Goal: Task Accomplishment & Management: Use online tool/utility

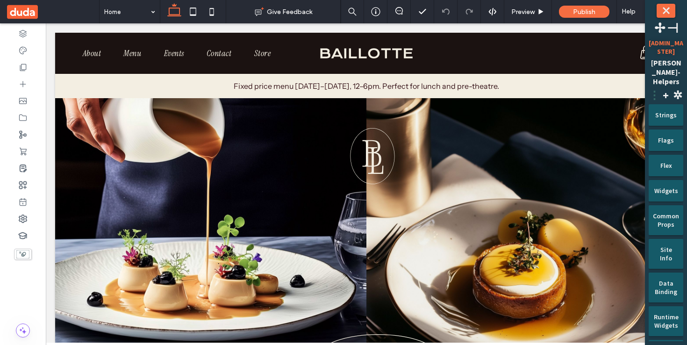
click at [651, 88] on span "⋮" at bounding box center [654, 95] width 11 height 14
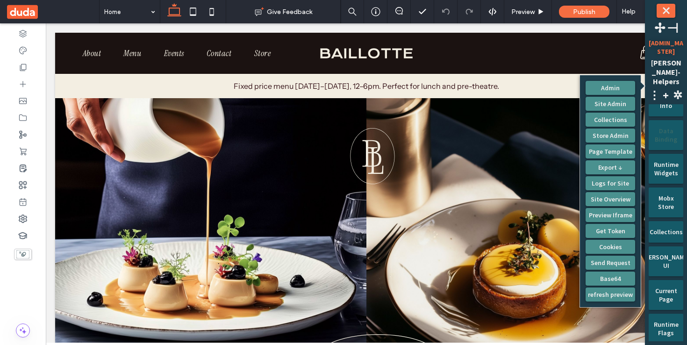
scroll to position [160, 0]
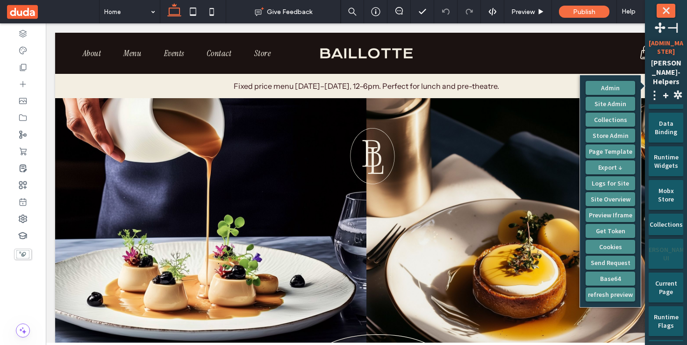
click at [669, 242] on div "[PERSON_NAME] UI" at bounding box center [666, 250] width 22 height 23
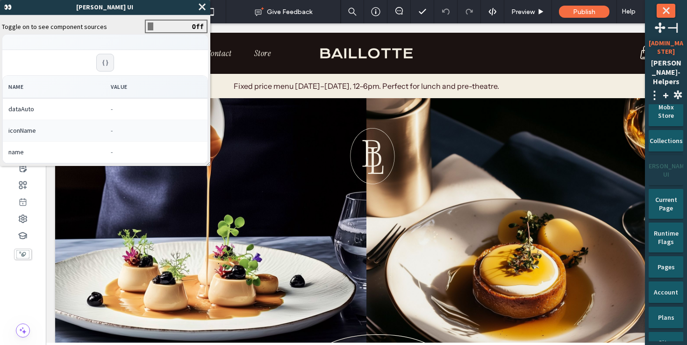
scroll to position [244, 0]
click at [673, 281] on div "Account" at bounding box center [666, 288] width 22 height 15
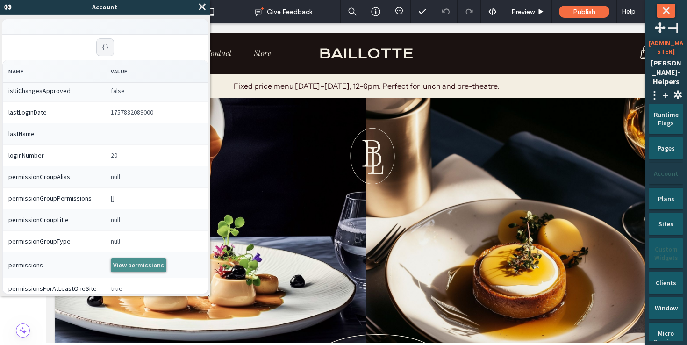
scroll to position [364, 0]
click at [676, 271] on div "Clients" at bounding box center [666, 278] width 22 height 15
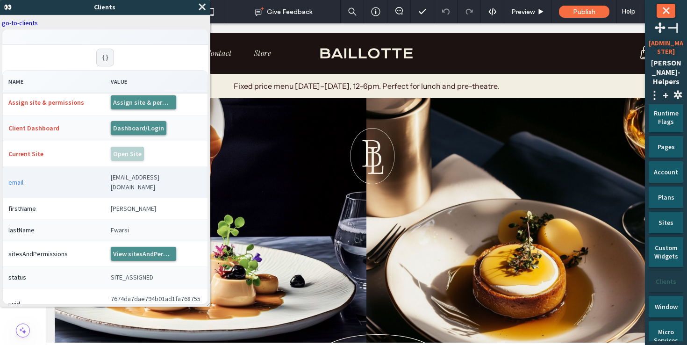
scroll to position [10, 0]
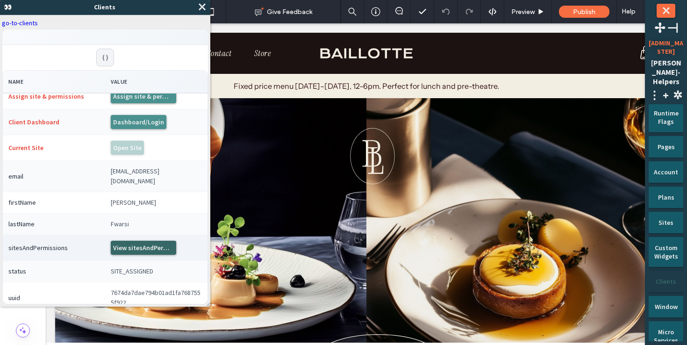
click at [129, 241] on button "View sitesAndPermissions" at bounding box center [143, 248] width 65 height 14
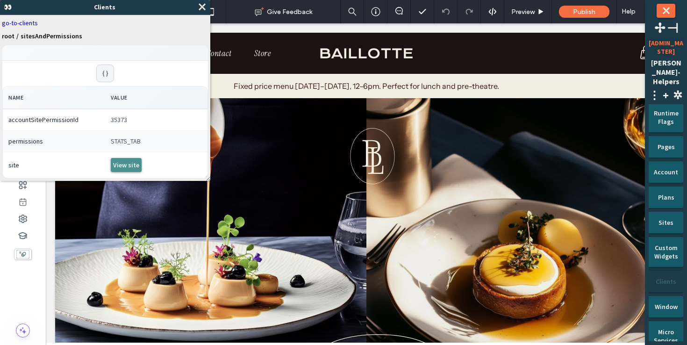
click at [25, 20] on link "go-to-clients" at bounding box center [105, 23] width 207 height 8
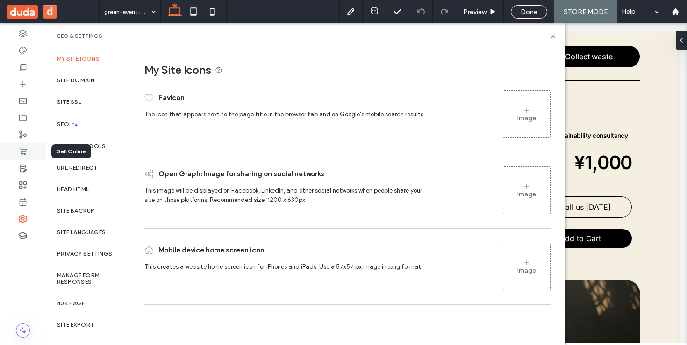
click at [21, 157] on div at bounding box center [23, 151] width 46 height 17
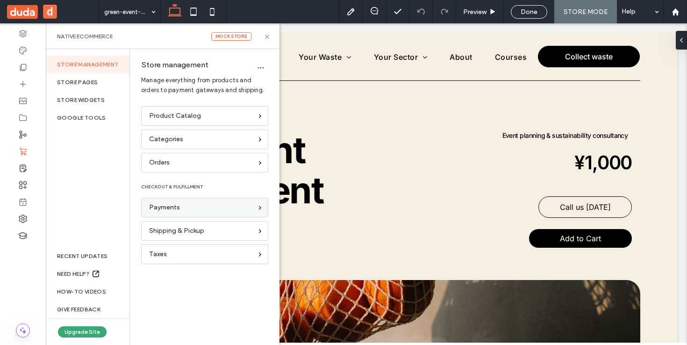
click at [179, 206] on span "Payments" at bounding box center [164, 207] width 31 height 10
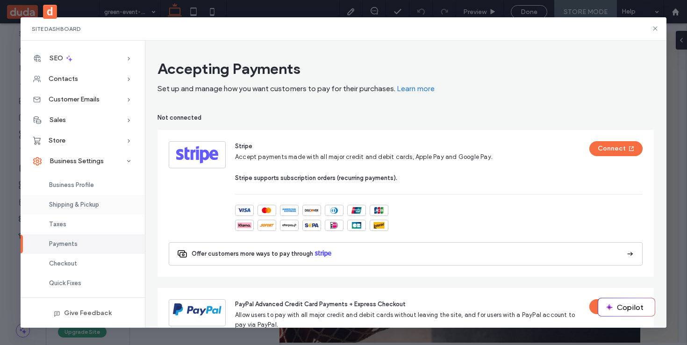
click at [96, 208] on span "Shipping & Pickup" at bounding box center [74, 204] width 50 height 7
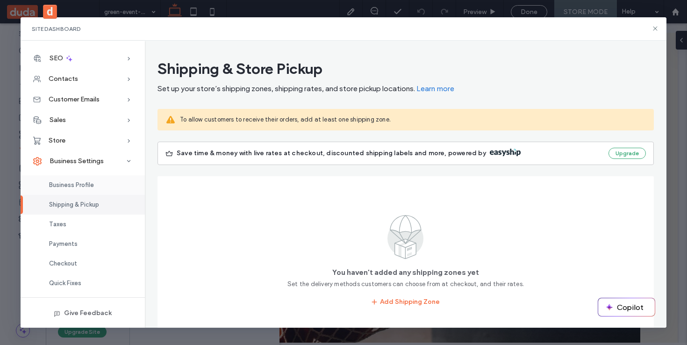
click at [83, 187] on span "Business Profile" at bounding box center [71, 184] width 45 height 7
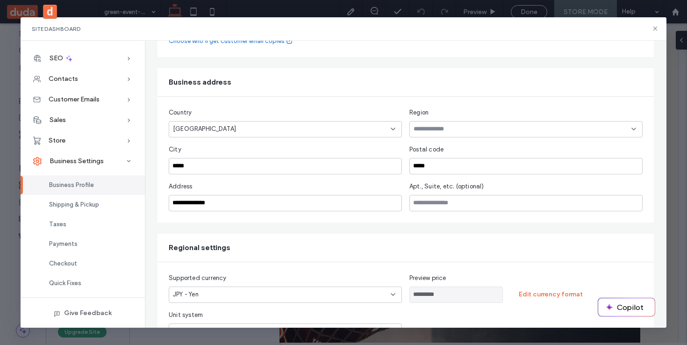
scroll to position [217, 0]
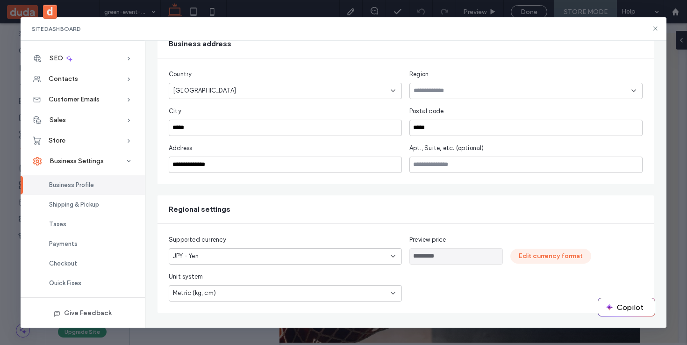
click at [540, 259] on button "Edit currency format" at bounding box center [550, 256] width 81 height 15
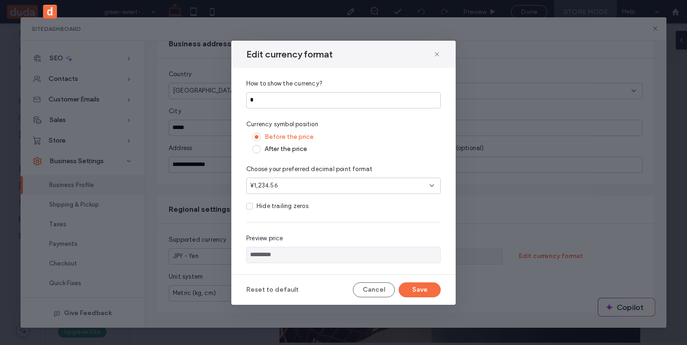
drag, startPoint x: 268, startPoint y: 256, endPoint x: 287, endPoint y: 257, distance: 19.2
click at [287, 257] on input "*********" at bounding box center [343, 255] width 194 height 16
click at [277, 254] on input "*********" at bounding box center [343, 255] width 194 height 16
drag, startPoint x: 282, startPoint y: 257, endPoint x: 268, endPoint y: 254, distance: 14.7
click at [268, 254] on input "*********" at bounding box center [343, 255] width 194 height 16
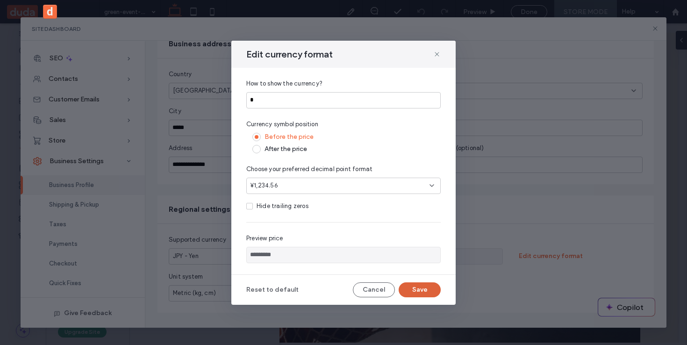
click at [413, 288] on button "Save" at bounding box center [420, 289] width 42 height 15
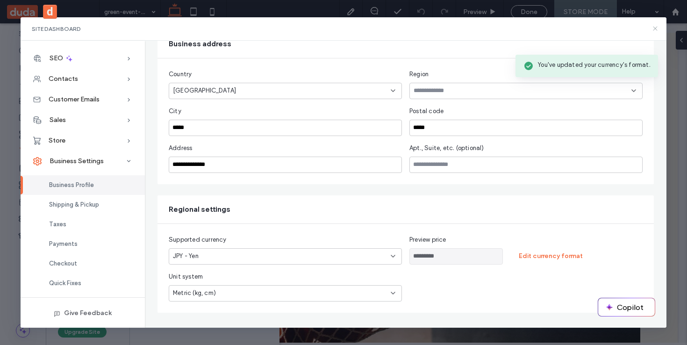
click at [656, 30] on icon at bounding box center [655, 28] width 7 height 7
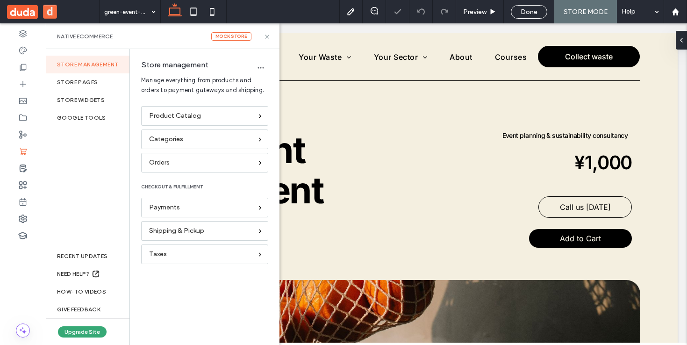
scroll to position [0, 0]
click at [487, 13] on span "Preview" at bounding box center [474, 12] width 23 height 8
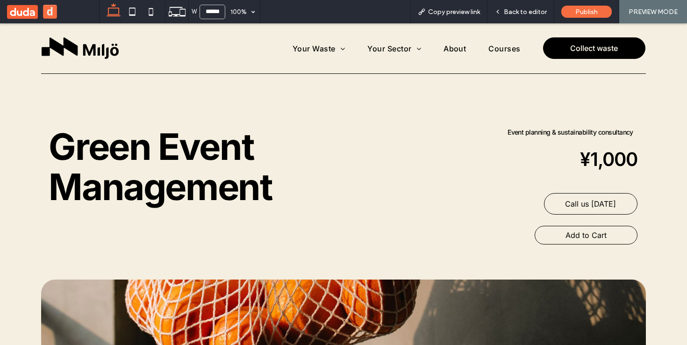
click at [583, 233] on span "Add to Cart" at bounding box center [586, 235] width 89 height 19
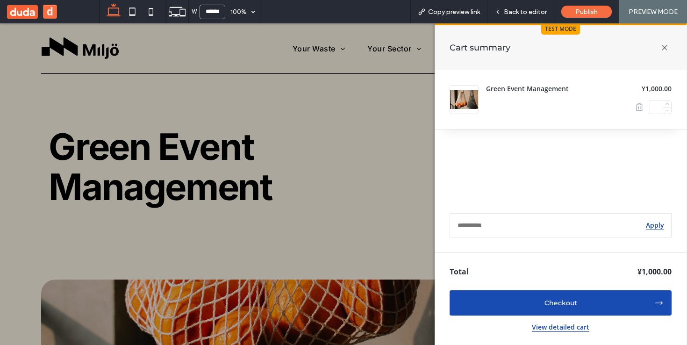
click at [663, 47] on icon at bounding box center [665, 48] width 20 height 20
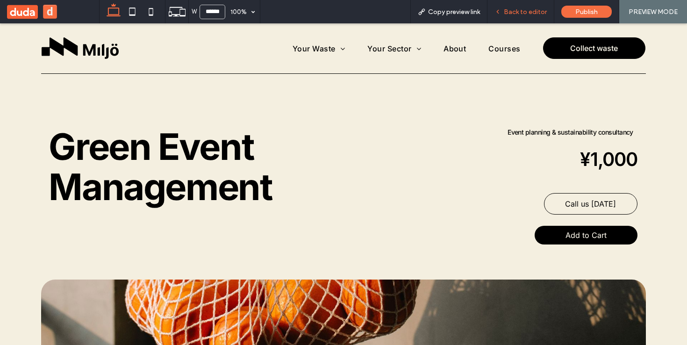
click at [533, 15] on span "Back to editor" at bounding box center [525, 12] width 43 height 8
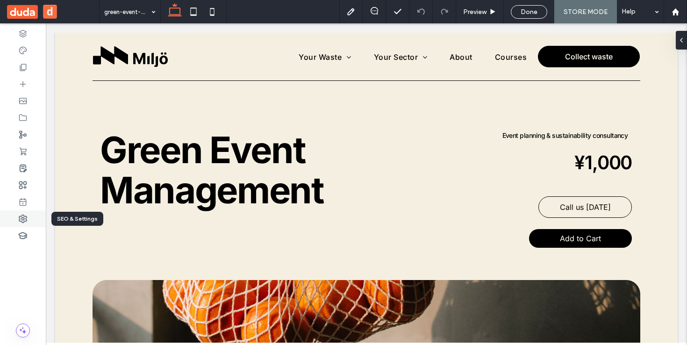
click at [22, 223] on div at bounding box center [23, 218] width 46 height 17
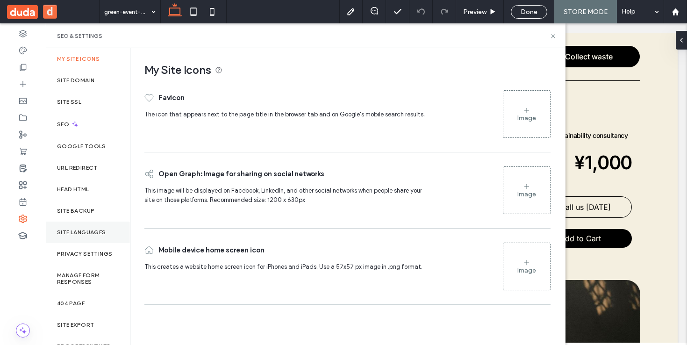
click at [82, 238] on div "Site Languages" at bounding box center [88, 233] width 84 height 22
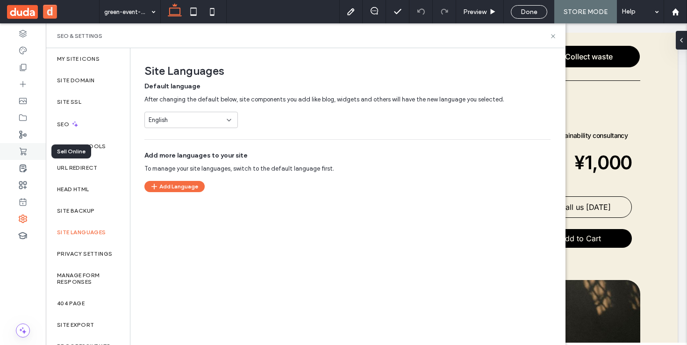
click at [22, 147] on icon at bounding box center [22, 151] width 9 height 9
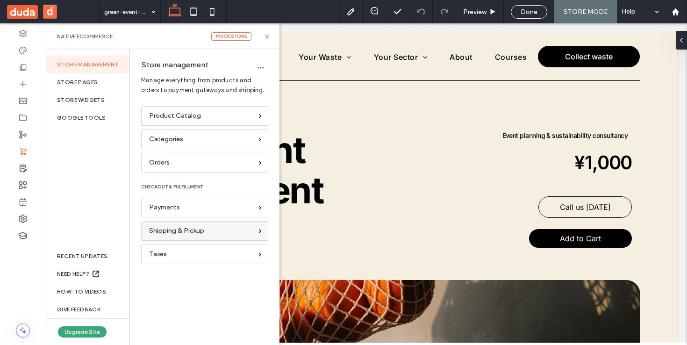
click at [187, 237] on div "Shipping & Pickup" at bounding box center [204, 231] width 127 height 20
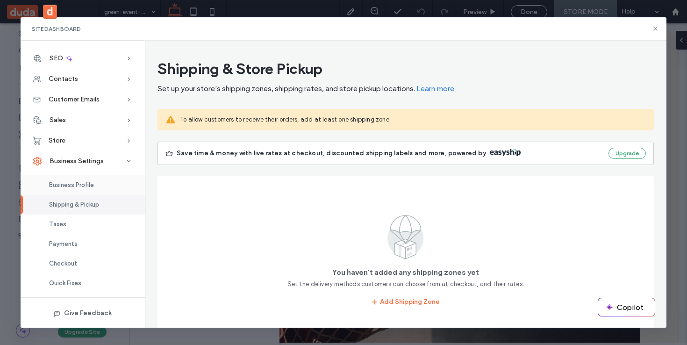
click at [84, 184] on span "Business Profile" at bounding box center [71, 184] width 45 height 7
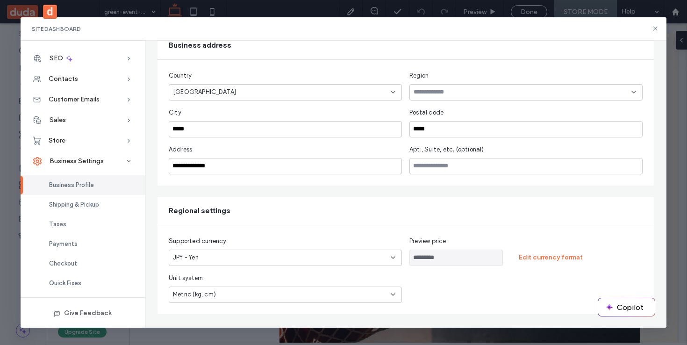
scroll to position [217, 0]
click at [336, 256] on div "JPY - Yen" at bounding box center [280, 255] width 214 height 9
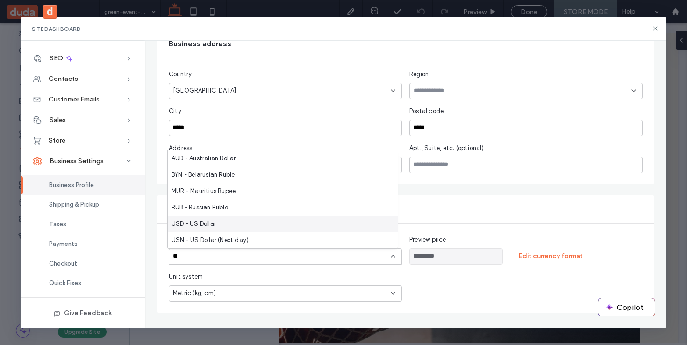
type input "**"
click at [284, 223] on div "USD - US Dollar" at bounding box center [283, 224] width 230 height 16
type input "*********"
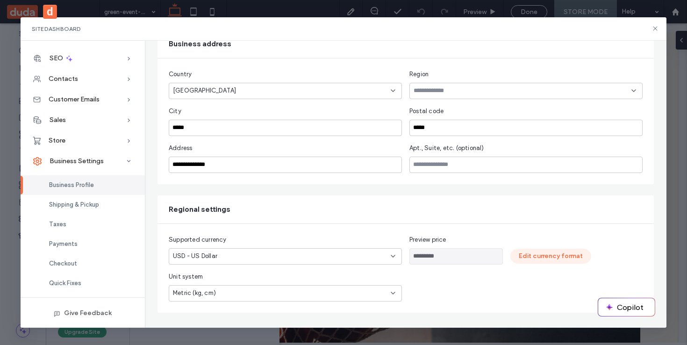
click at [543, 260] on button "Edit currency format" at bounding box center [550, 256] width 81 height 15
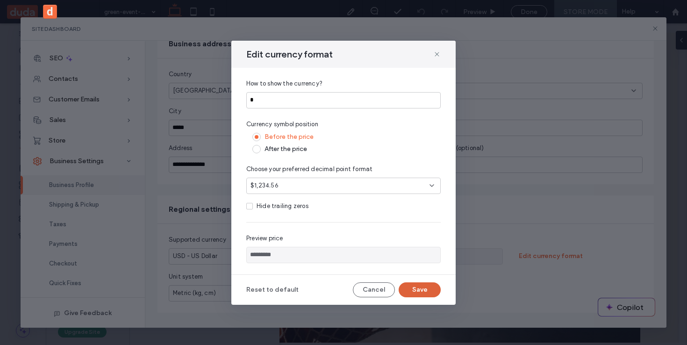
click at [422, 288] on button "Save" at bounding box center [420, 289] width 42 height 15
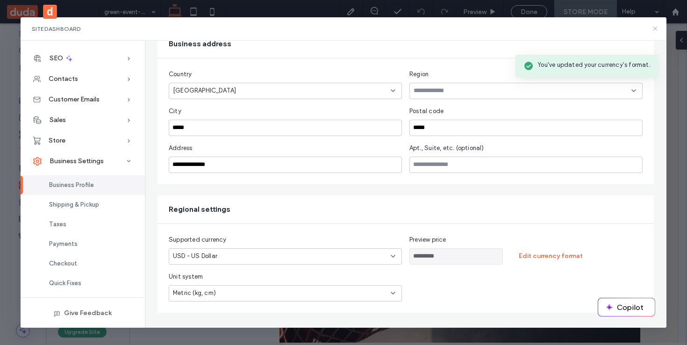
click at [654, 29] on icon at bounding box center [655, 28] width 7 height 7
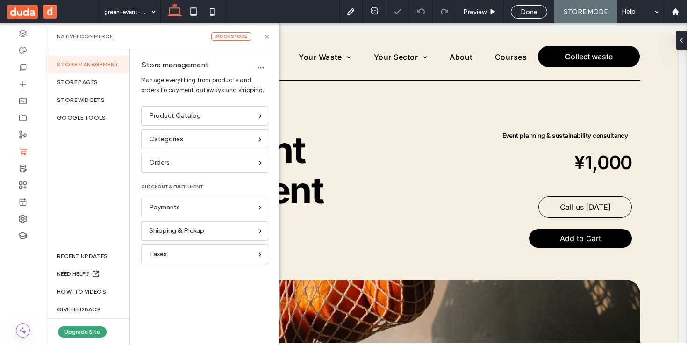
scroll to position [0, 0]
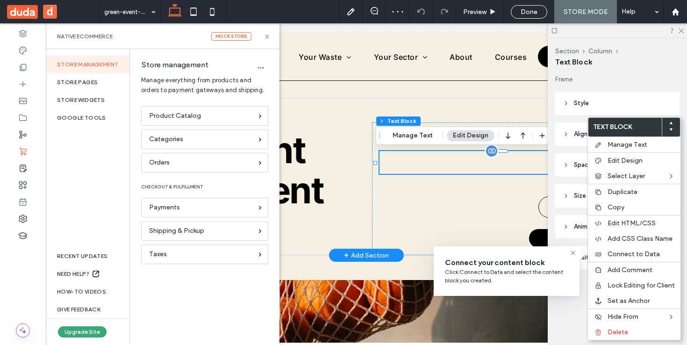
click at [521, 166] on h2 "¥1,000" at bounding box center [506, 162] width 253 height 23
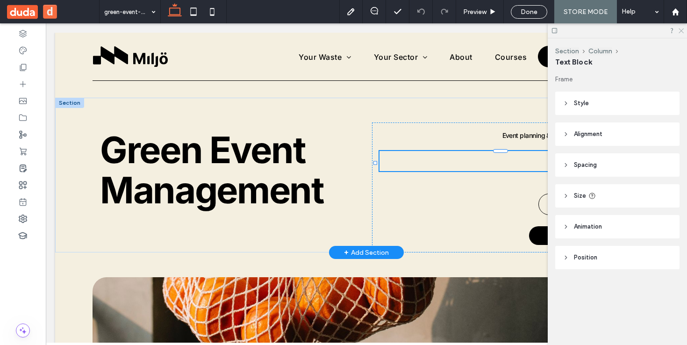
click at [680, 29] on icon at bounding box center [681, 30] width 6 height 6
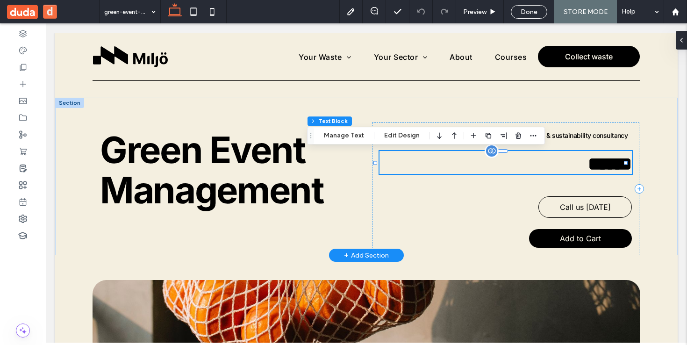
click at [540, 159] on h2 "﻿ ****** ﻿" at bounding box center [506, 162] width 253 height 23
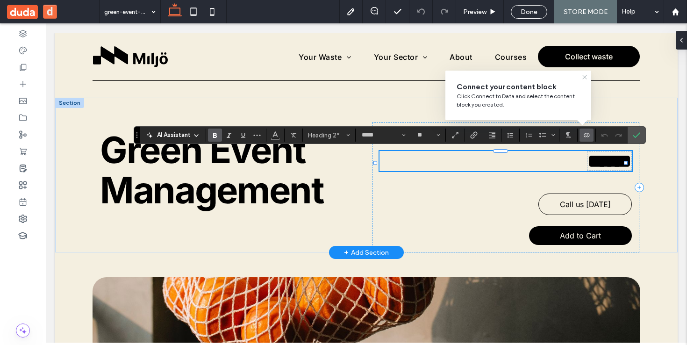
drag, startPoint x: 582, startPoint y: 76, endPoint x: 528, endPoint y: 130, distance: 76.7
click at [582, 76] on icon at bounding box center [584, 76] width 7 height 7
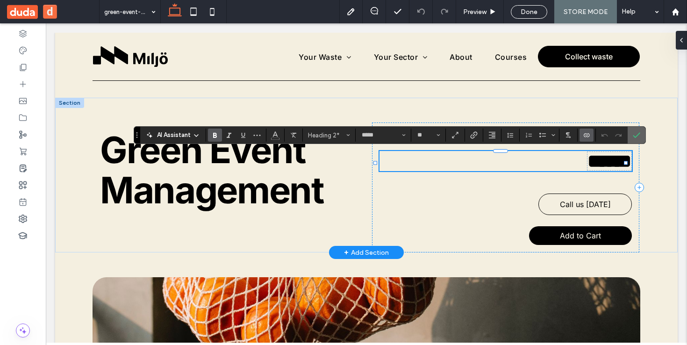
click at [642, 135] on label "Confirm" at bounding box center [637, 135] width 14 height 17
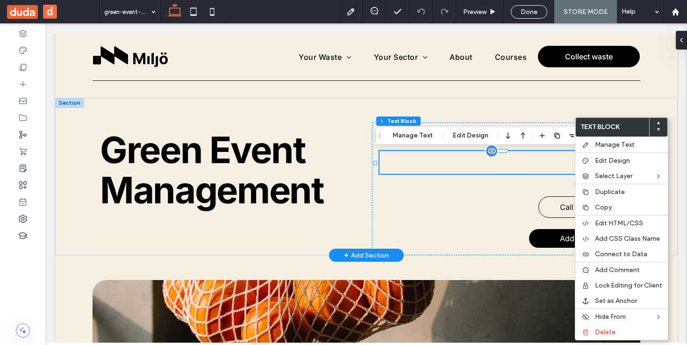
click at [499, 154] on h2 "﻿ ****** ﻿" at bounding box center [506, 162] width 253 height 23
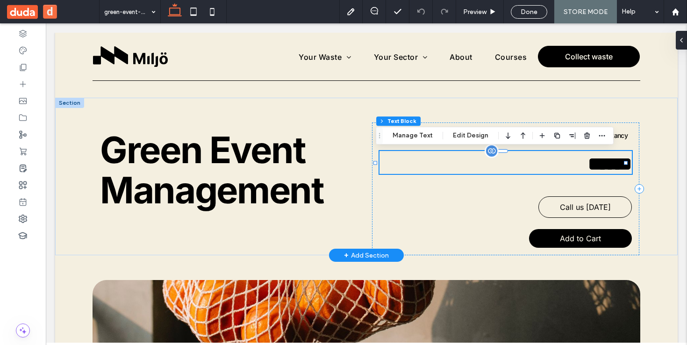
click at [509, 168] on h2 "﻿ ****** ﻿" at bounding box center [506, 162] width 253 height 23
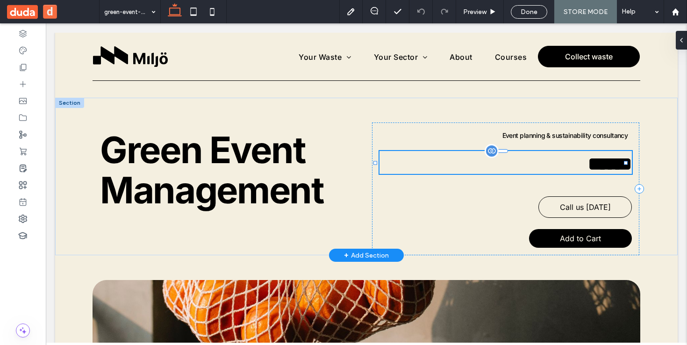
type input "*****"
type input "**"
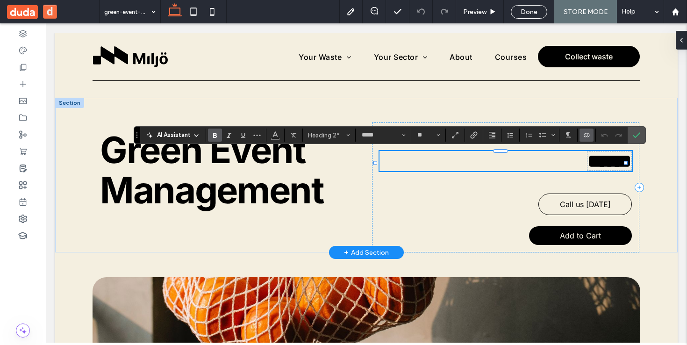
click at [585, 136] on icon "Connect To Data" at bounding box center [586, 134] width 7 height 7
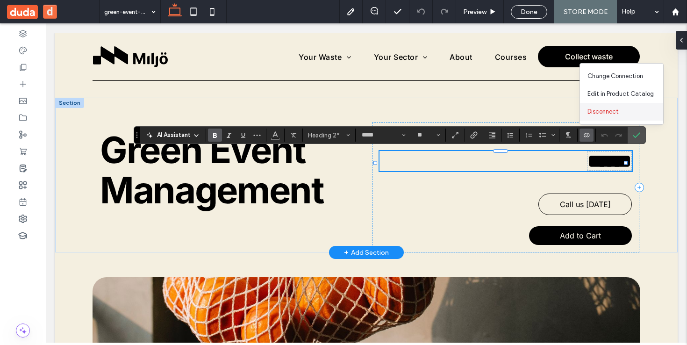
click at [603, 111] on span "Disconnect" at bounding box center [603, 111] width 31 height 9
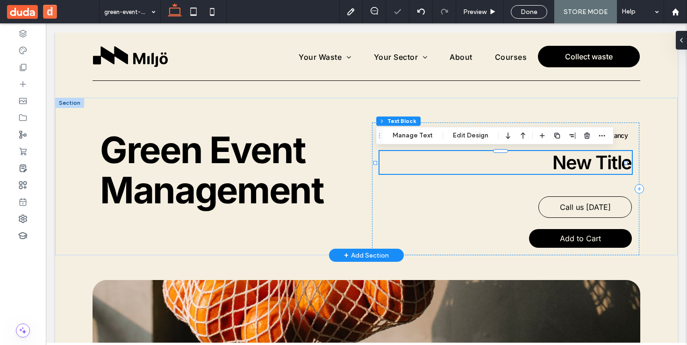
click at [582, 160] on h2 "New Title" at bounding box center [506, 162] width 253 height 23
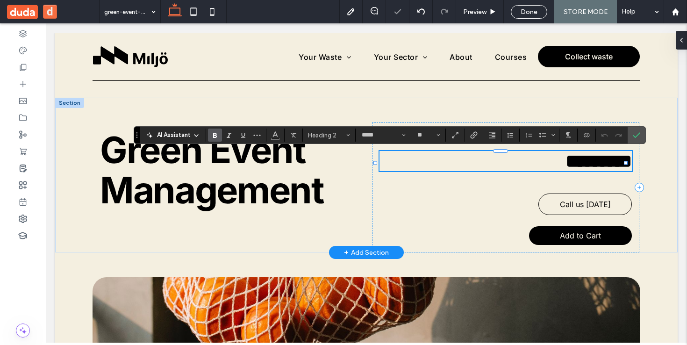
click at [566, 164] on span "*********" at bounding box center [599, 161] width 66 height 18
click at [637, 140] on span "Confirm" at bounding box center [636, 135] width 7 height 16
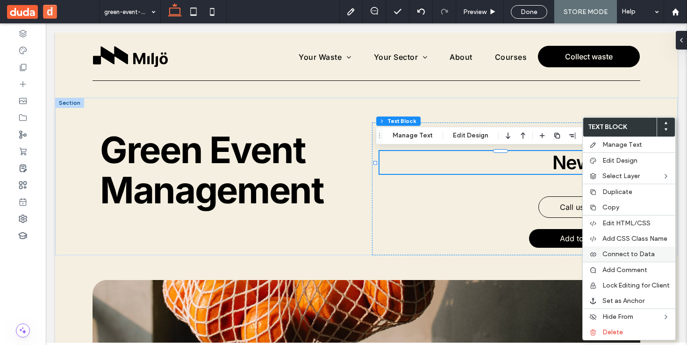
click at [633, 251] on span "Connect to Data" at bounding box center [629, 254] width 52 height 8
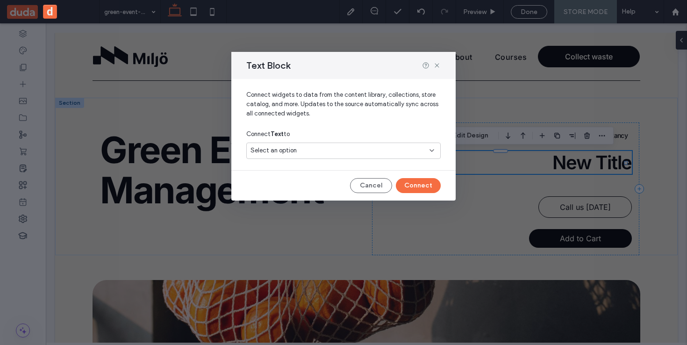
click at [369, 153] on div "Select an option" at bounding box center [338, 150] width 175 height 9
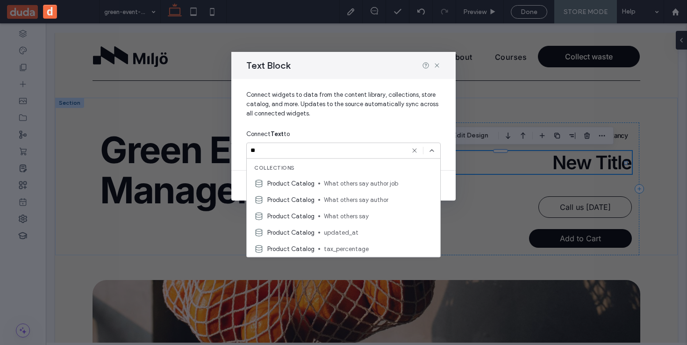
type input "*"
click at [433, 65] on icon at bounding box center [436, 65] width 7 height 7
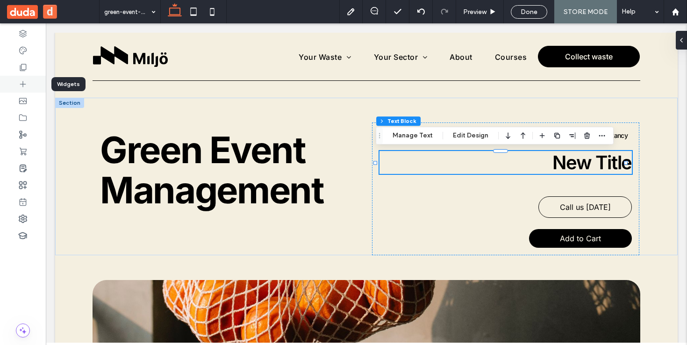
click at [22, 80] on icon at bounding box center [22, 83] width 9 height 9
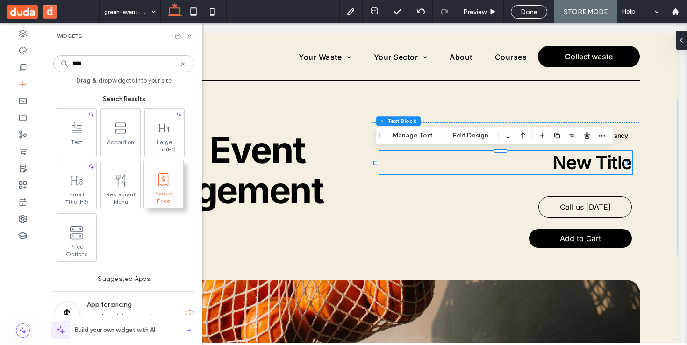
type input "****"
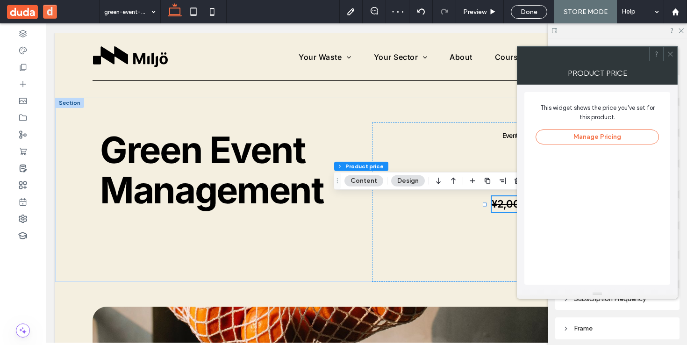
click at [673, 51] on icon at bounding box center [670, 53] width 7 height 7
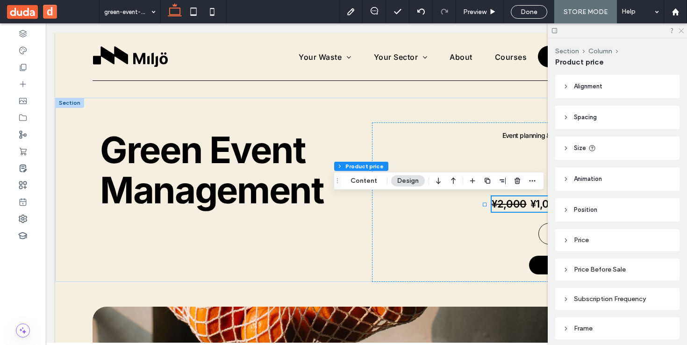
click at [681, 32] on icon at bounding box center [681, 30] width 6 height 6
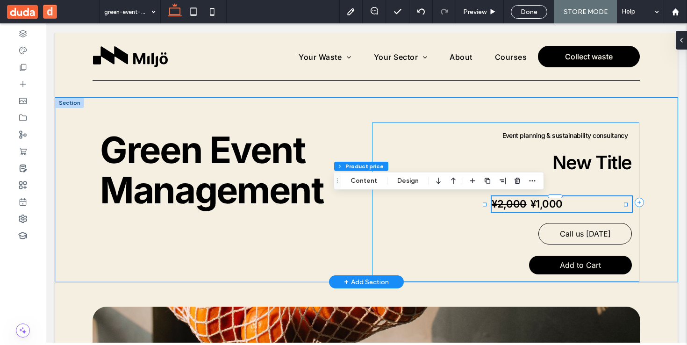
click at [508, 222] on div "Event planning & sustainability consultancy New Title ¥2,000 ¥1,000 Call us tod…" at bounding box center [506, 201] width 268 height 159
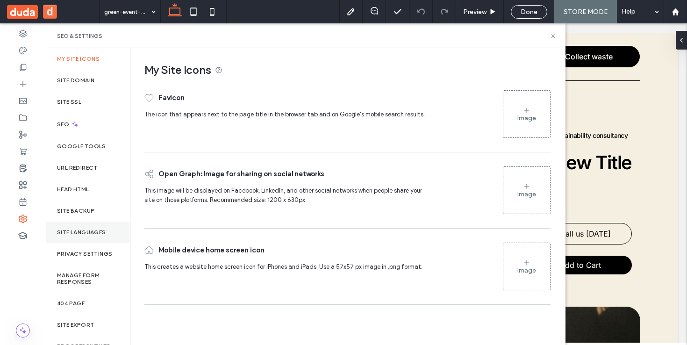
click at [103, 235] on label "Site Languages" at bounding box center [81, 232] width 49 height 7
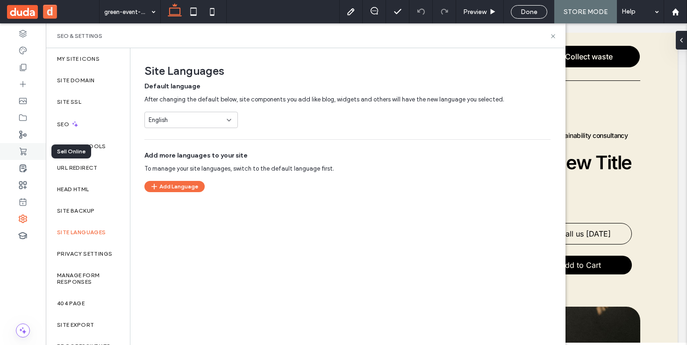
click at [25, 154] on icon at bounding box center [22, 151] width 9 height 9
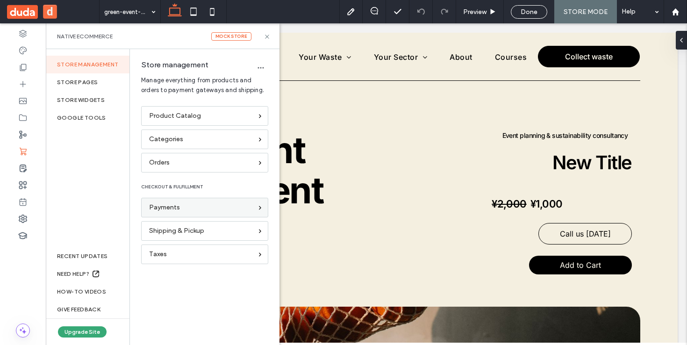
click at [174, 213] on div "Payments" at bounding box center [204, 208] width 127 height 20
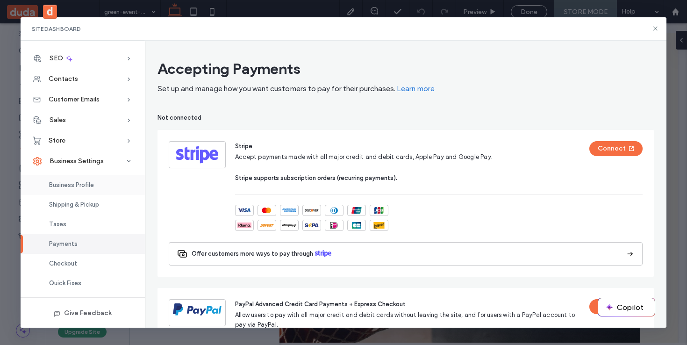
click at [91, 182] on span "Business Profile" at bounding box center [71, 184] width 45 height 7
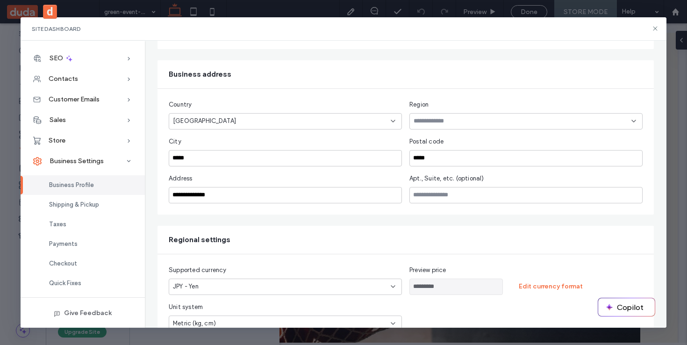
scroll to position [217, 0]
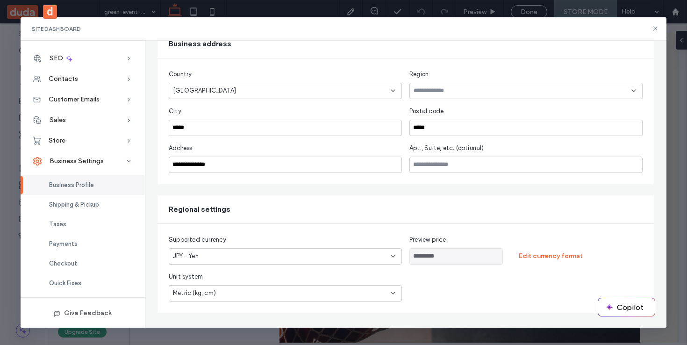
click at [324, 252] on div "JPY - Yen" at bounding box center [280, 255] width 214 height 9
type input "***"
click at [205, 275] on span "USD - US Dollar" at bounding box center [194, 272] width 44 height 9
type input "*********"
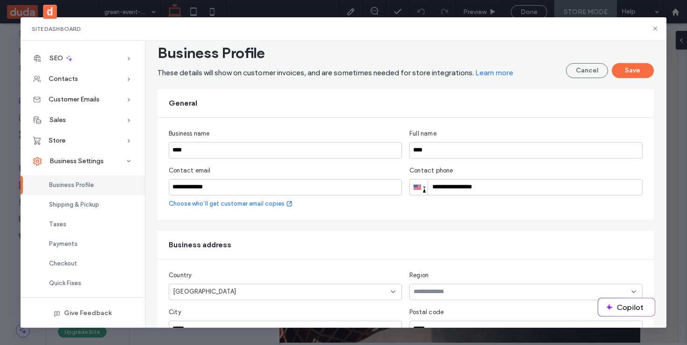
scroll to position [0, 0]
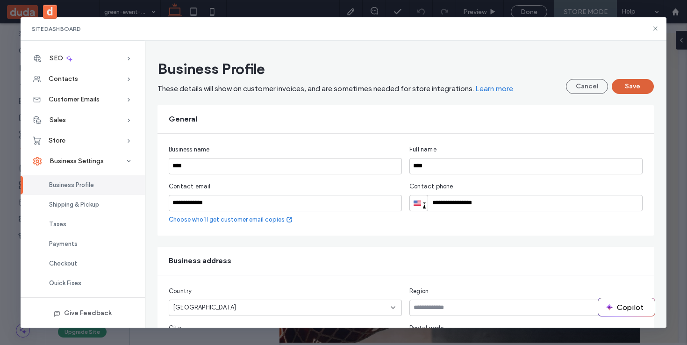
click at [635, 83] on button "Save" at bounding box center [633, 86] width 42 height 15
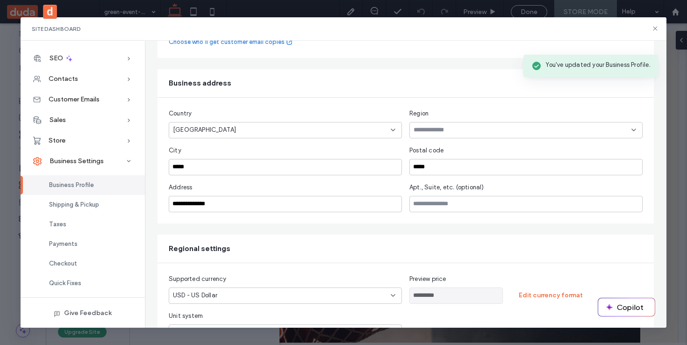
scroll to position [217, 0]
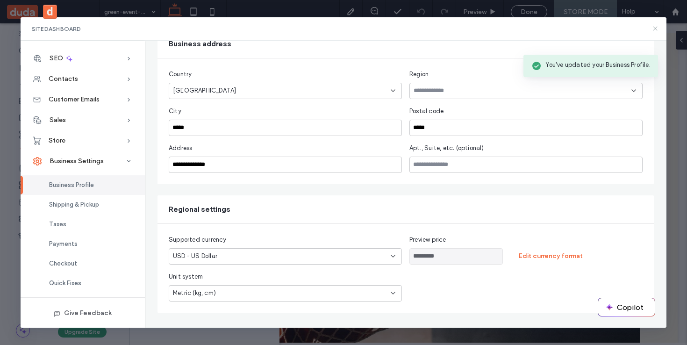
click at [654, 28] on icon at bounding box center [655, 28] width 7 height 7
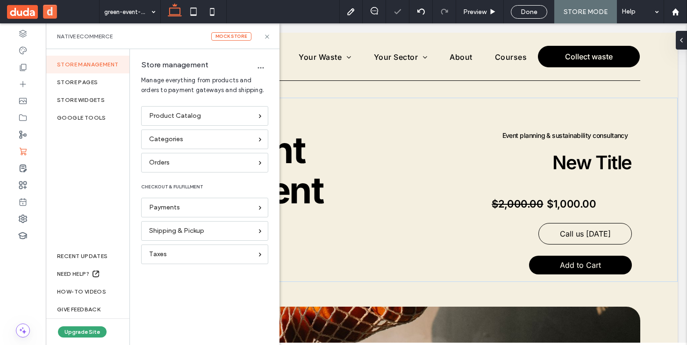
scroll to position [0, 0]
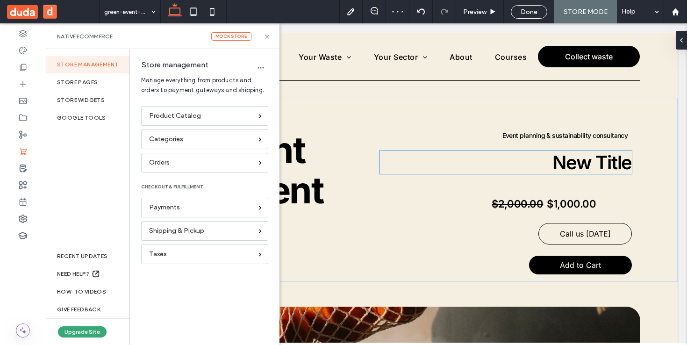
click at [582, 164] on h2 "New Title" at bounding box center [506, 162] width 253 height 23
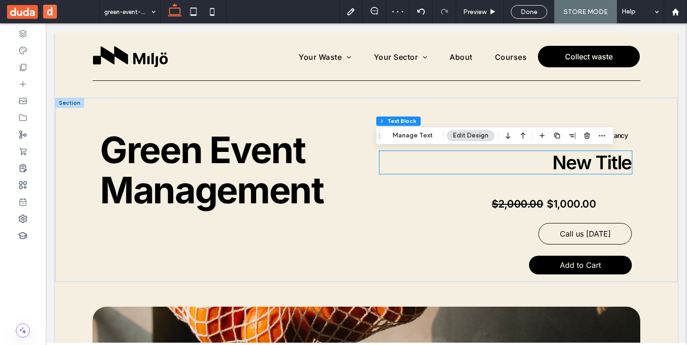
click at [582, 164] on div "New Title" at bounding box center [506, 162] width 253 height 23
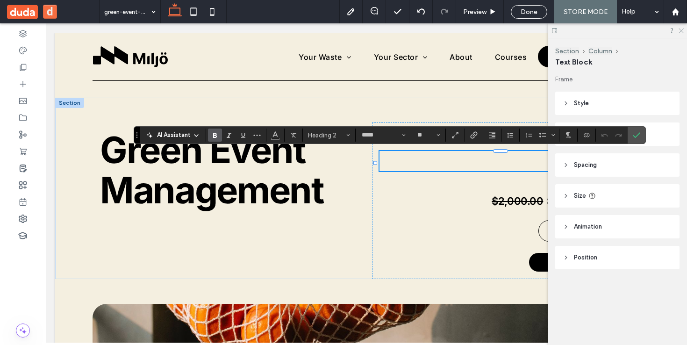
click at [682, 32] on use at bounding box center [681, 31] width 5 height 5
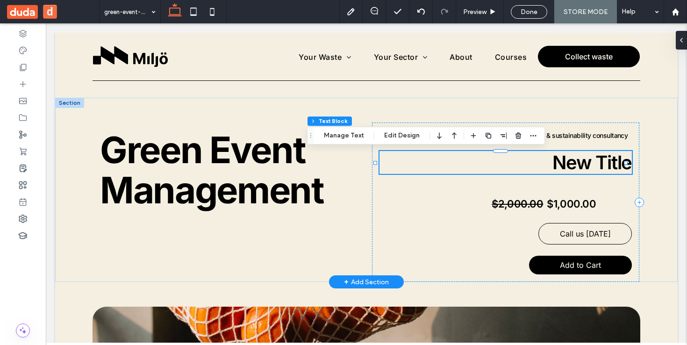
click at [536, 165] on h2 "New Title" at bounding box center [506, 162] width 253 height 23
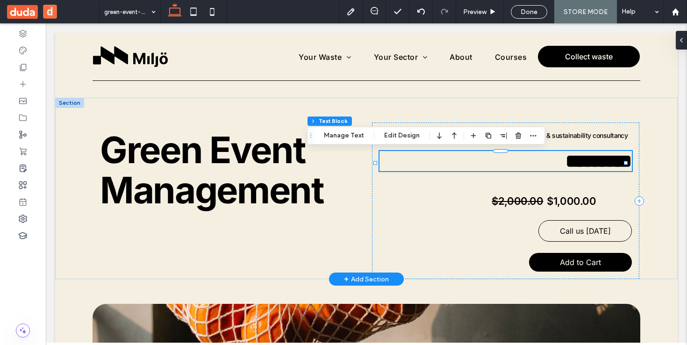
click at [536, 165] on h2 "*********" at bounding box center [506, 161] width 253 height 20
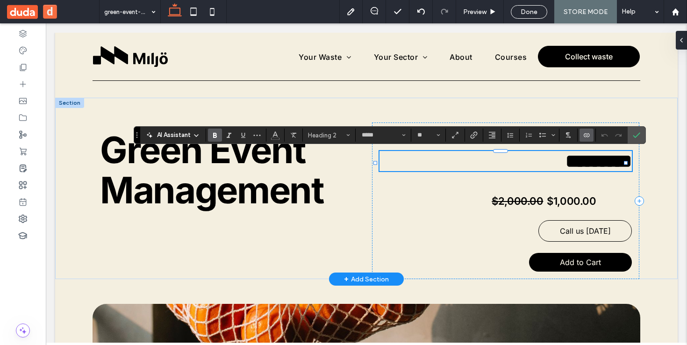
click at [589, 136] on use "Connect To Data" at bounding box center [587, 135] width 6 height 4
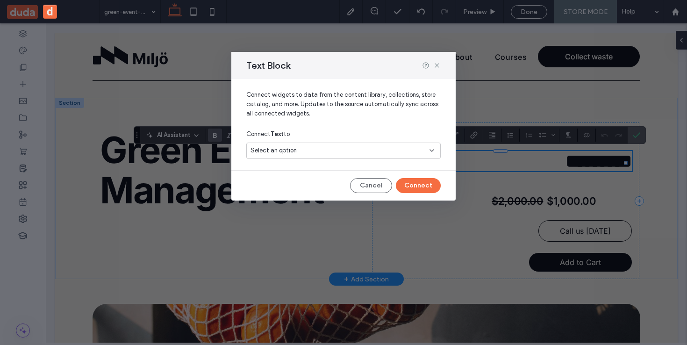
click at [289, 151] on span "Select an option" at bounding box center [274, 150] width 46 height 9
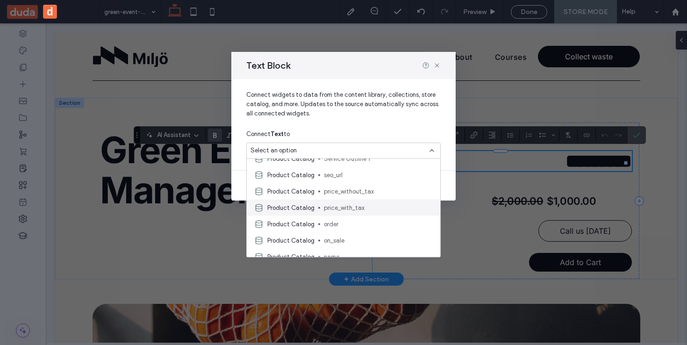
scroll to position [230, 0]
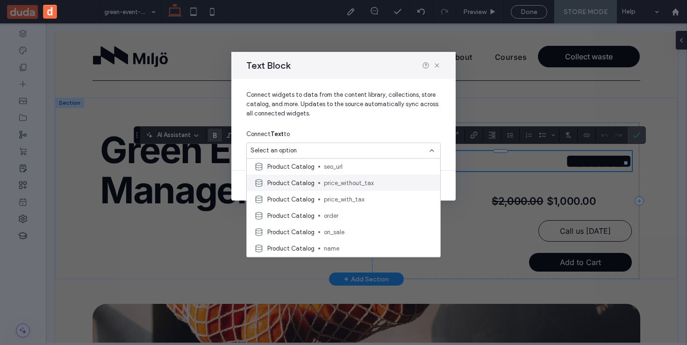
click at [361, 188] on div "Product Catalog price_without_tax" at bounding box center [344, 183] width 194 height 16
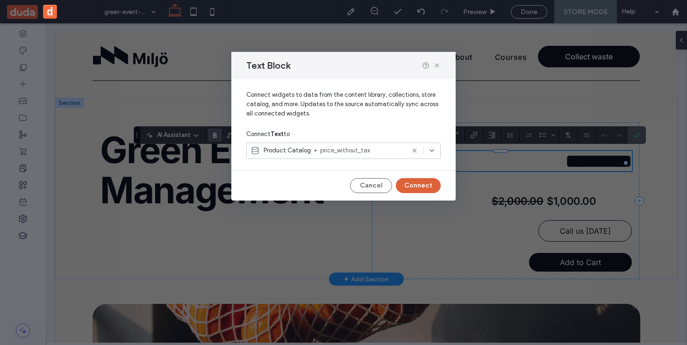
click at [408, 186] on button "Connect" at bounding box center [418, 185] width 45 height 15
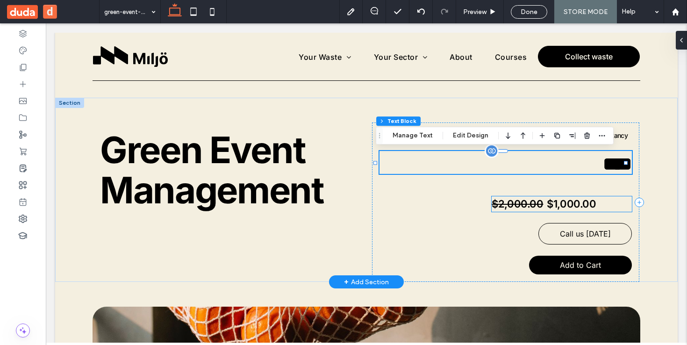
click at [561, 208] on h4 "$1,000.00" at bounding box center [571, 204] width 49 height 12
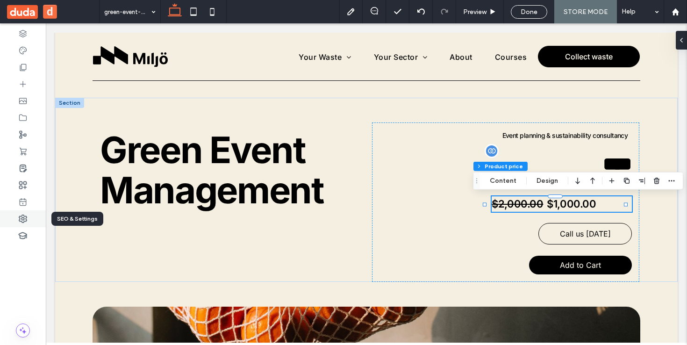
click at [21, 222] on use at bounding box center [22, 218] width 7 height 7
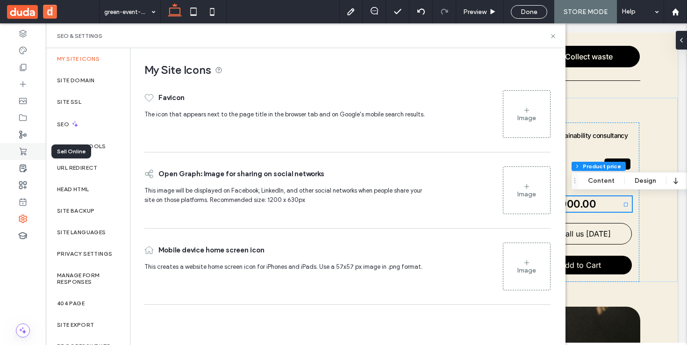
click at [26, 147] on icon at bounding box center [22, 151] width 9 height 9
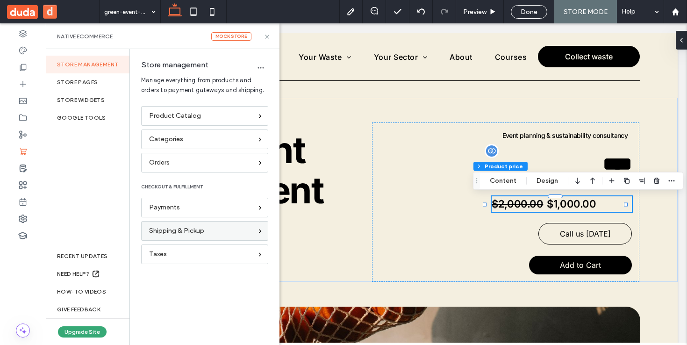
click at [172, 233] on span "Shipping & Pickup" at bounding box center [176, 231] width 55 height 10
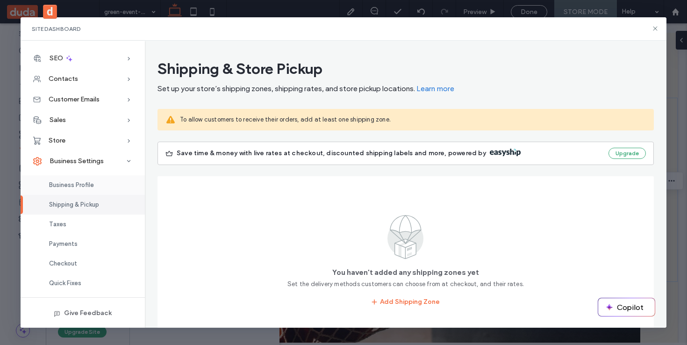
click at [85, 184] on span "Business Profile" at bounding box center [71, 184] width 45 height 7
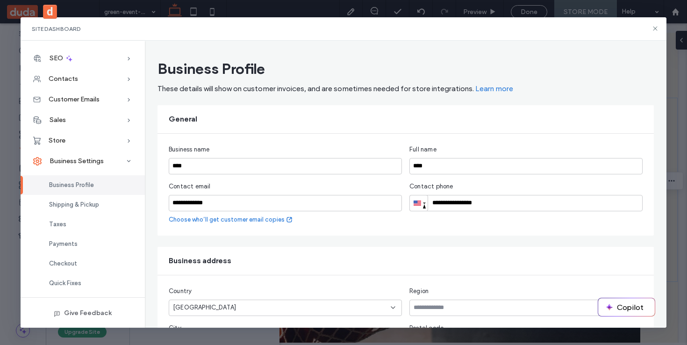
scroll to position [217, 0]
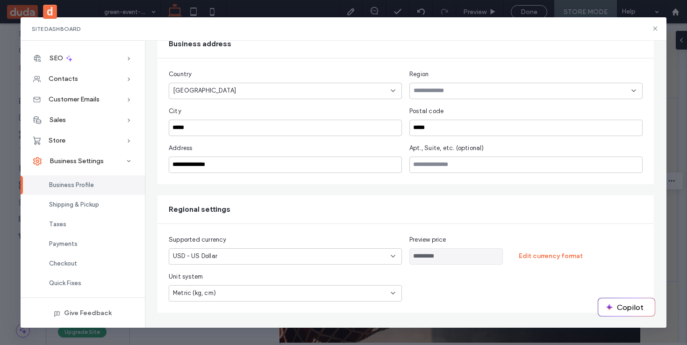
click at [268, 256] on div "USD - US Dollar" at bounding box center [280, 255] width 214 height 9
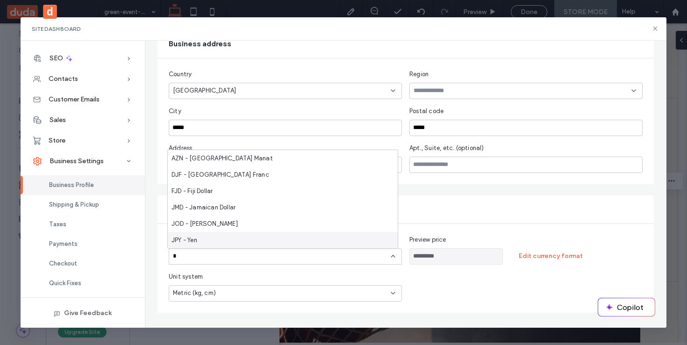
type input "*"
click at [203, 234] on div "JPY - Yen" at bounding box center [283, 240] width 230 height 16
type input "*********"
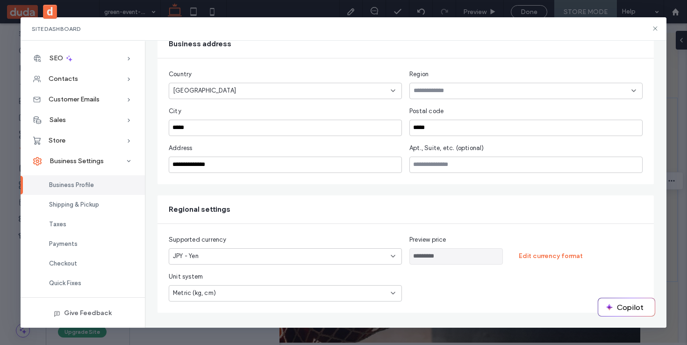
scroll to position [0, 0]
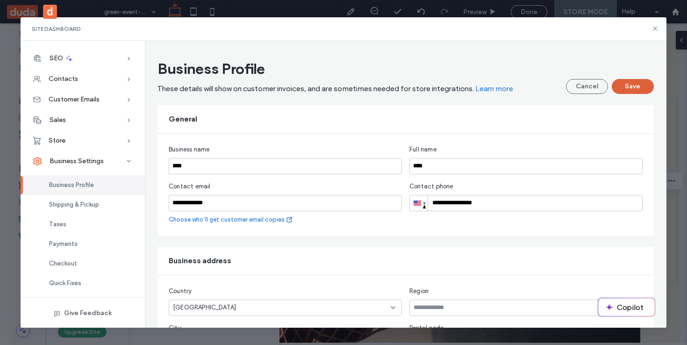
click at [637, 88] on button "Save" at bounding box center [633, 86] width 42 height 15
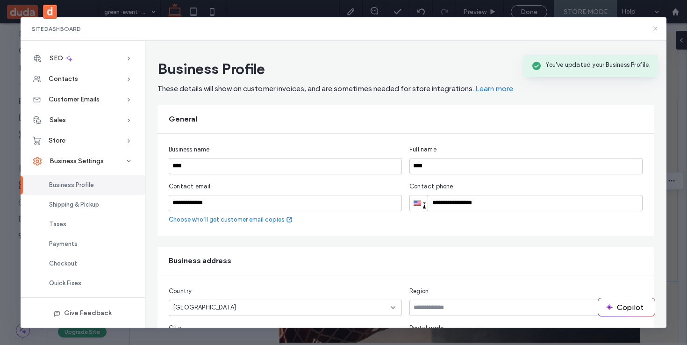
click at [657, 30] on icon at bounding box center [655, 28] width 7 height 7
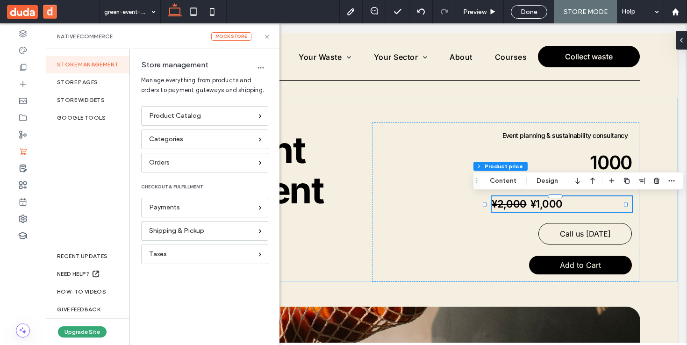
click at [533, 200] on h4 "¥1,000" at bounding box center [547, 204] width 32 height 12
